Goal: Browse casually: Explore the website without a specific task or goal

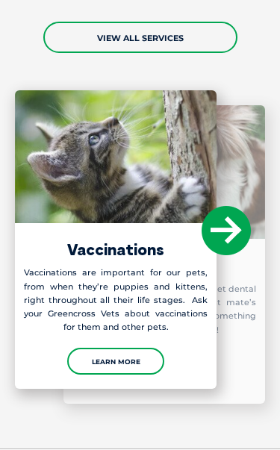
scroll to position [2177, 0]
click at [226, 210] on icon at bounding box center [226, 231] width 49 height 49
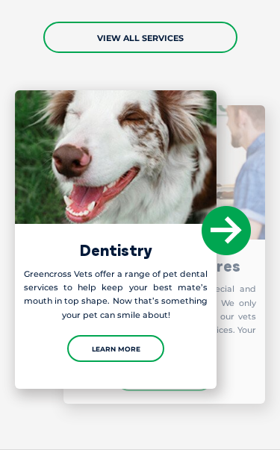
scroll to position [2178, 0]
click at [225, 206] on icon at bounding box center [226, 230] width 49 height 49
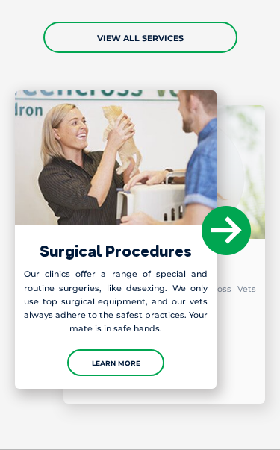
click at [233, 206] on icon at bounding box center [226, 230] width 49 height 49
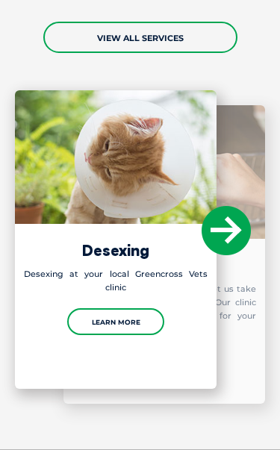
click at [115, 301] on p "The Cat Friendly Clinic program is designed to make veterinary visits easier fo…" at bounding box center [164, 309] width 202 height 54
click at [123, 302] on p "The Cat Friendly Clinic program is designed to make veterinary visits easier fo…" at bounding box center [164, 309] width 202 height 54
click at [234, 207] on icon at bounding box center [226, 230] width 49 height 49
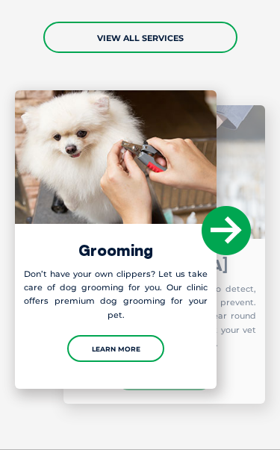
click at [229, 206] on icon at bounding box center [226, 230] width 49 height 49
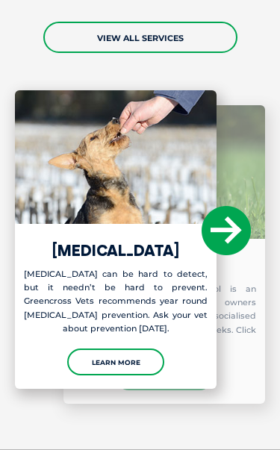
click at [249, 210] on icon at bounding box center [226, 230] width 49 height 49
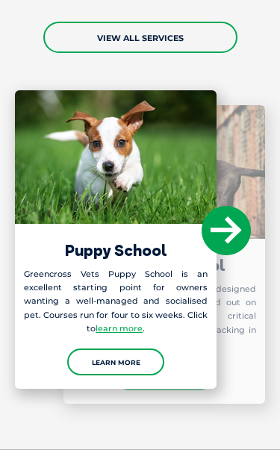
click at [233, 210] on icon at bounding box center [226, 230] width 49 height 49
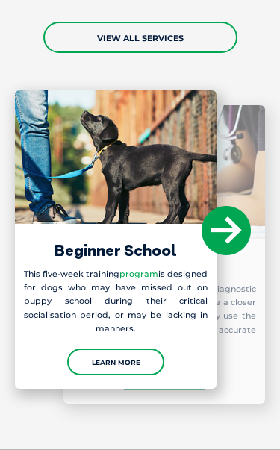
click at [226, 210] on icon at bounding box center [226, 230] width 49 height 49
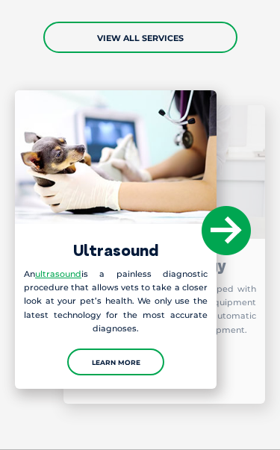
click at [228, 210] on icon at bounding box center [226, 230] width 49 height 49
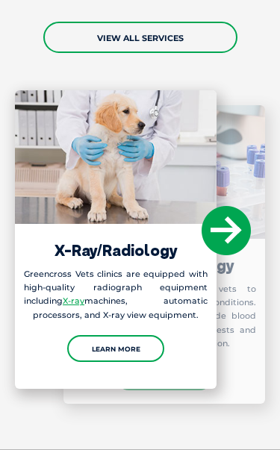
click at [236, 208] on icon at bounding box center [226, 230] width 49 height 49
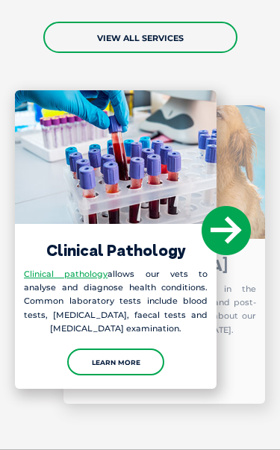
click at [233, 210] on icon at bounding box center [226, 230] width 49 height 49
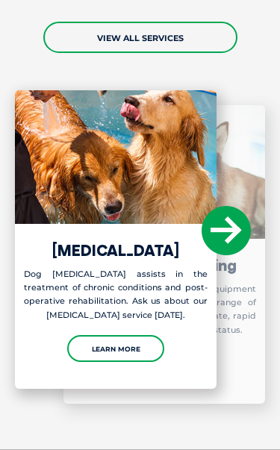
click at [222, 211] on icon at bounding box center [226, 230] width 49 height 49
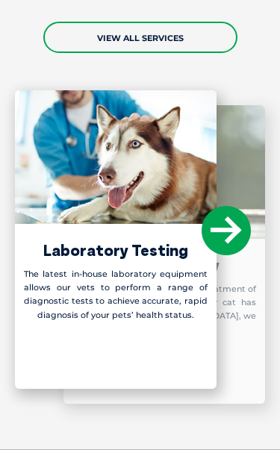
click at [231, 208] on icon at bounding box center [226, 230] width 49 height 49
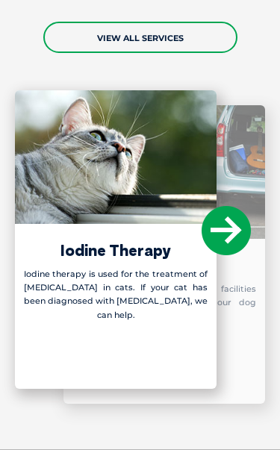
click at [227, 206] on icon at bounding box center [226, 230] width 49 height 49
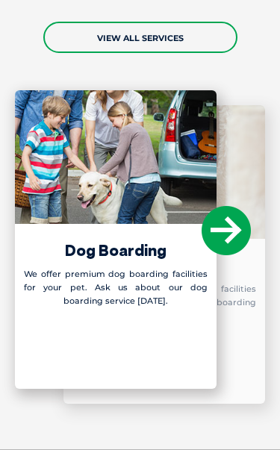
click at [236, 206] on icon at bounding box center [226, 230] width 49 height 49
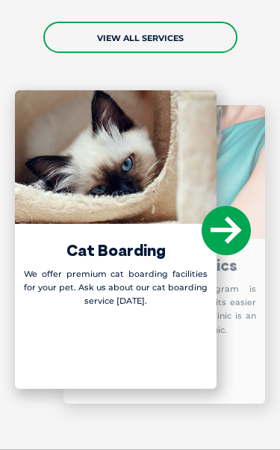
click at [237, 206] on icon at bounding box center [226, 230] width 49 height 49
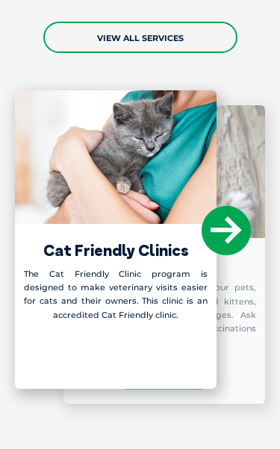
click at [236, 209] on icon at bounding box center [226, 230] width 49 height 49
